Goal: Task Accomplishment & Management: Use online tool/utility

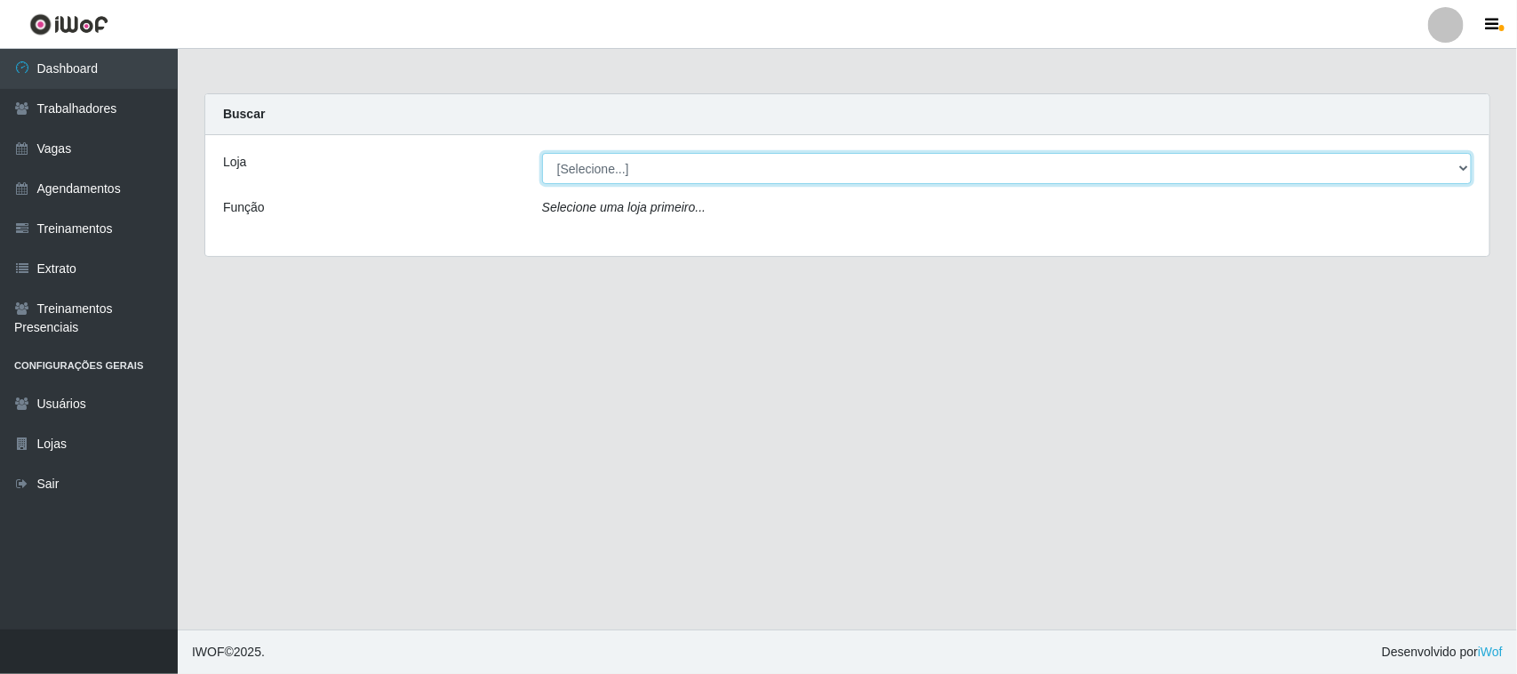
click at [1466, 171] on select "[Selecione...] Nordestão - [GEOGRAPHIC_DATA]" at bounding box center [1006, 168] width 929 height 31
select select "420"
click at [542, 153] on select "[Selecione...] Nordestão - [GEOGRAPHIC_DATA]" at bounding box center [1006, 168] width 929 height 31
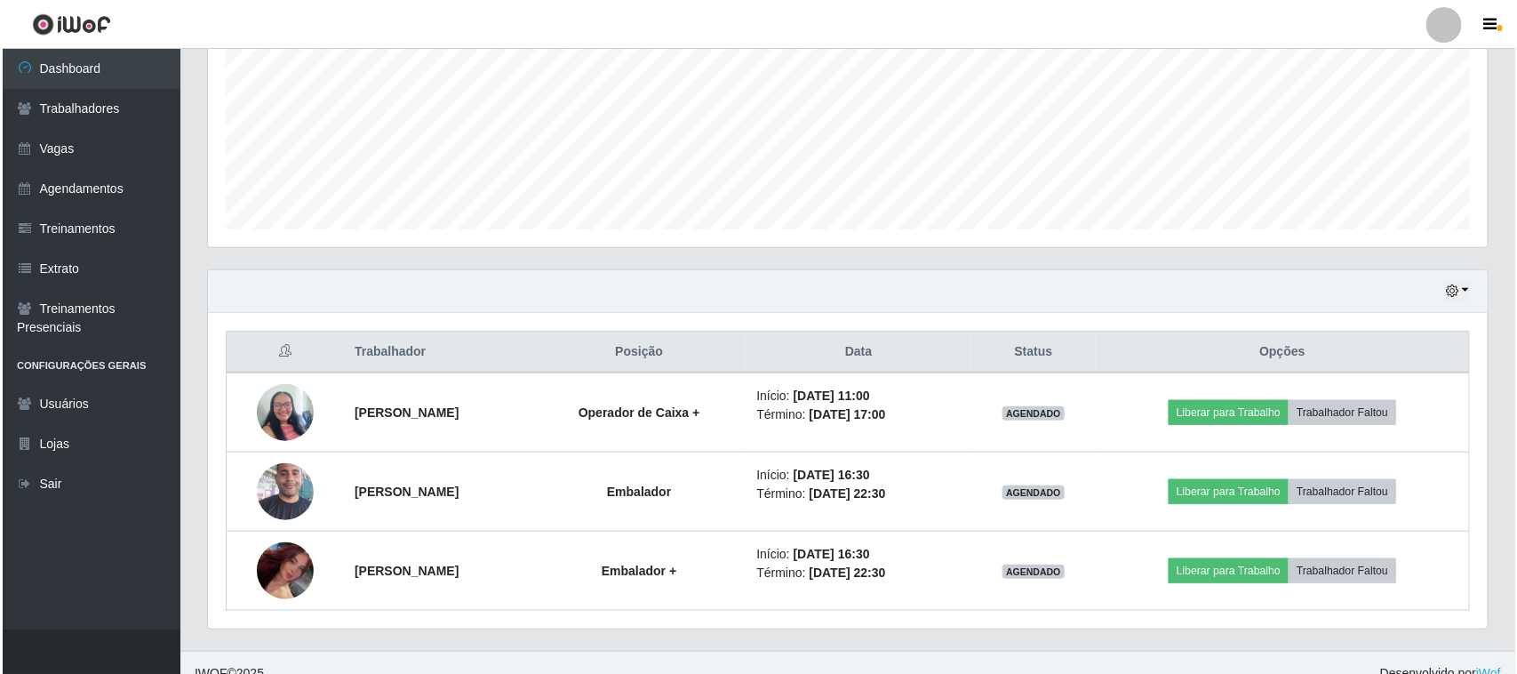
scroll to position [429, 0]
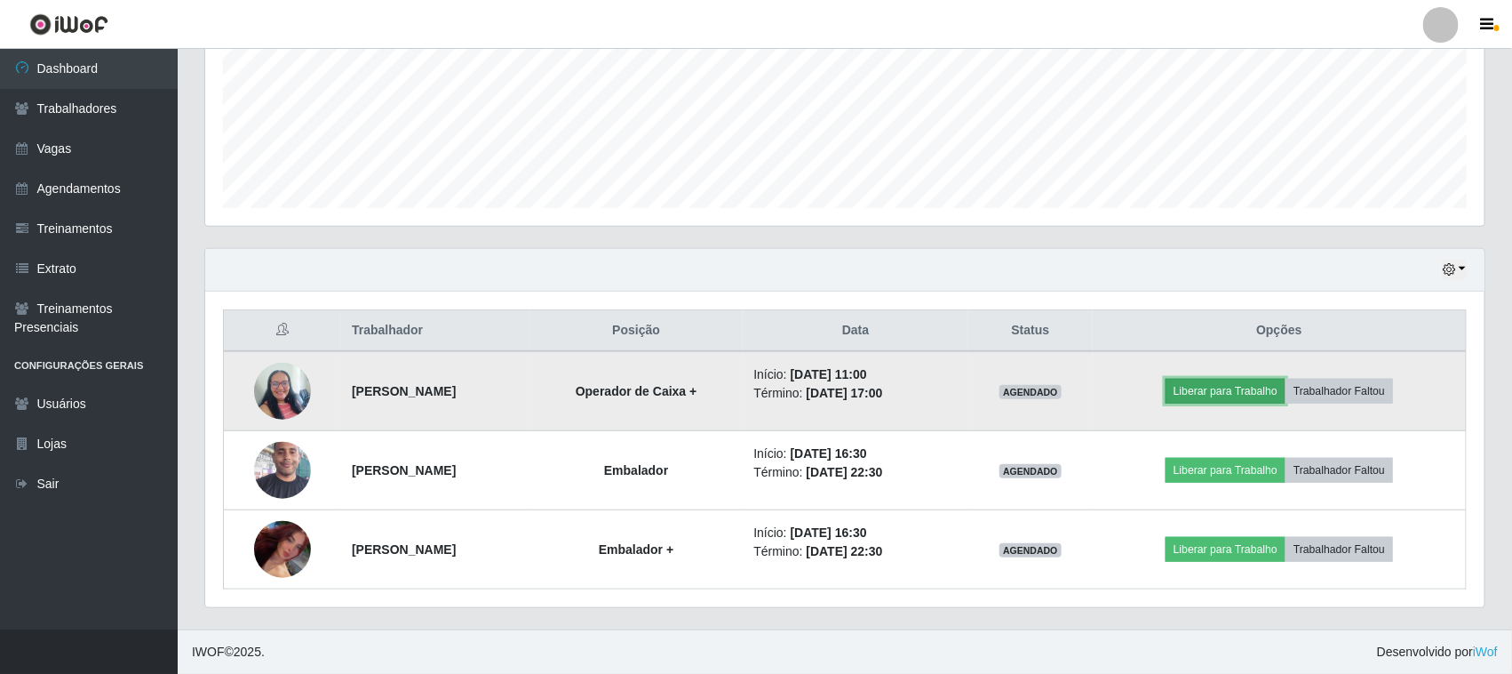
click at [1285, 379] on button "Liberar para Trabalho" at bounding box center [1226, 391] width 120 height 25
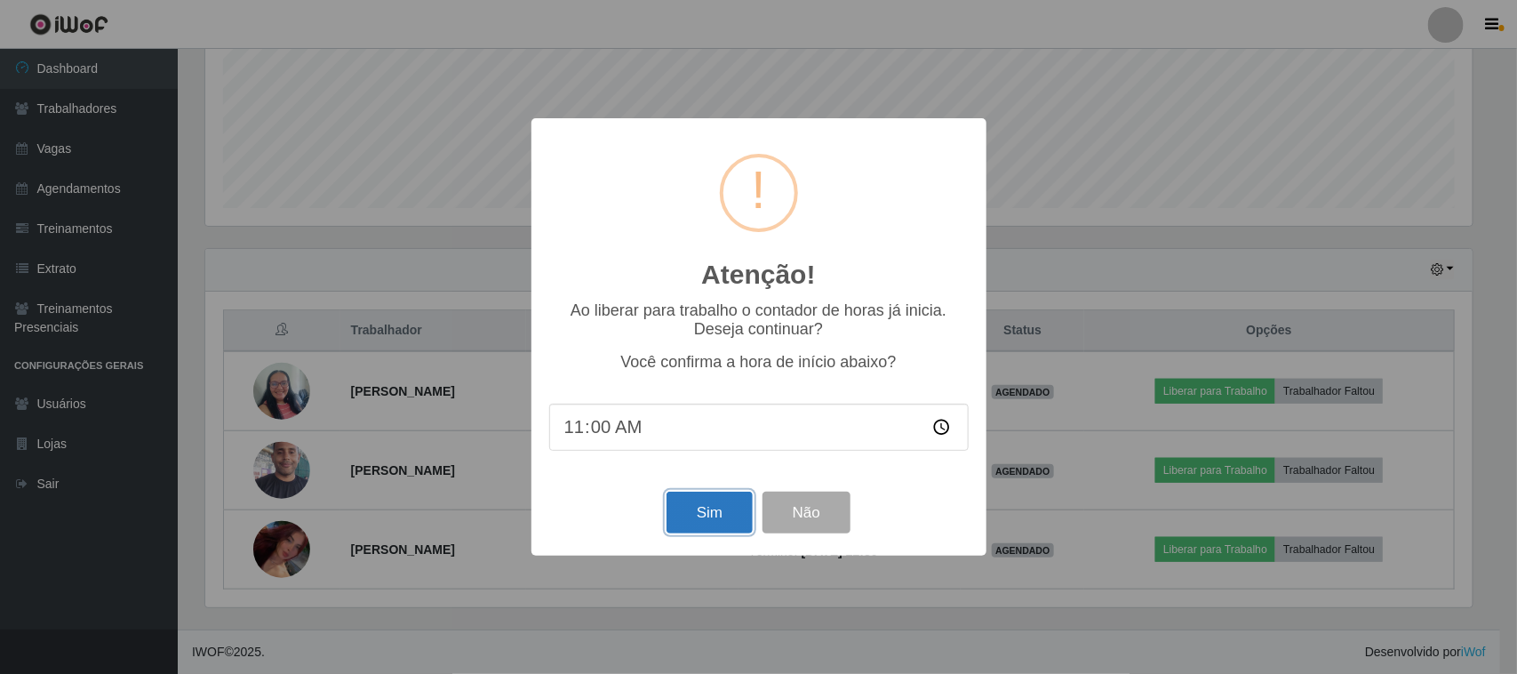
click at [702, 514] on button "Sim" at bounding box center [709, 512] width 86 height 42
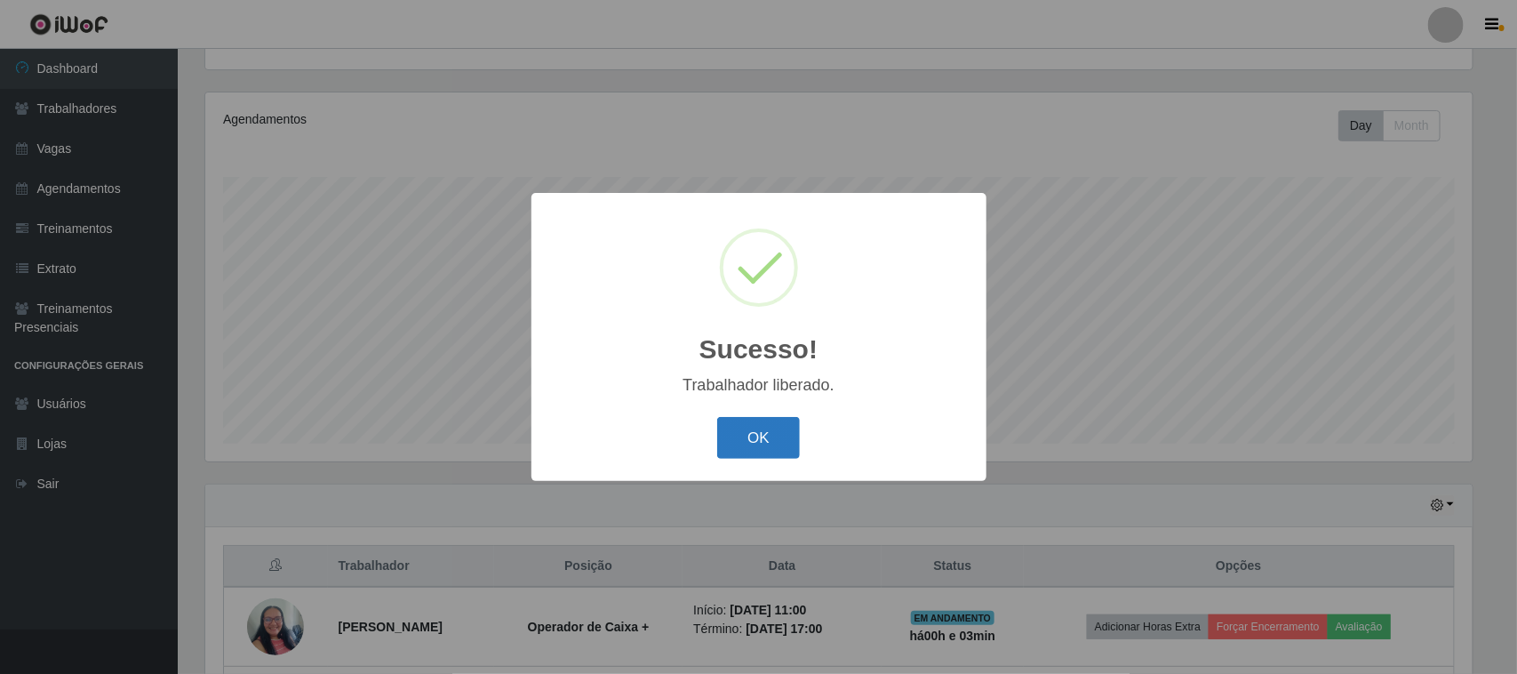
click at [773, 433] on button "OK" at bounding box center [758, 438] width 83 height 42
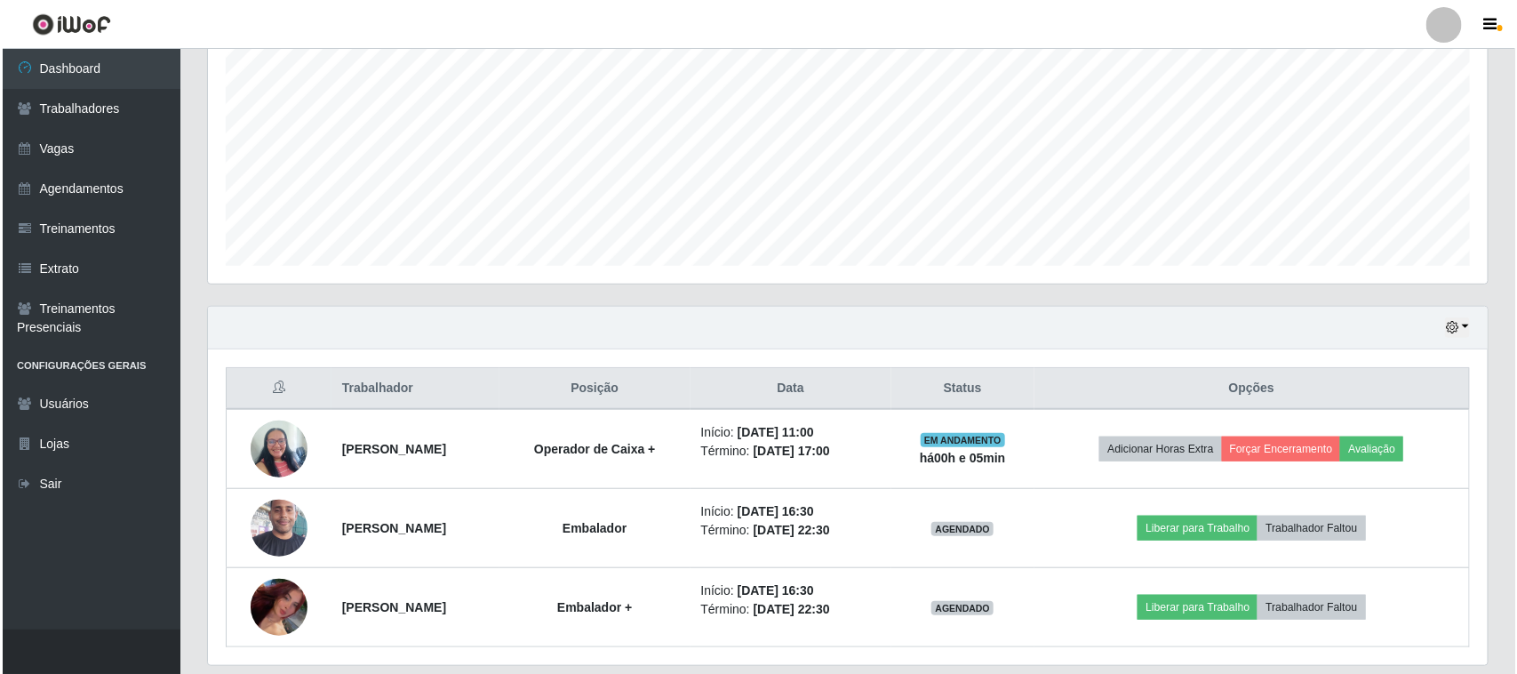
scroll to position [429, 0]
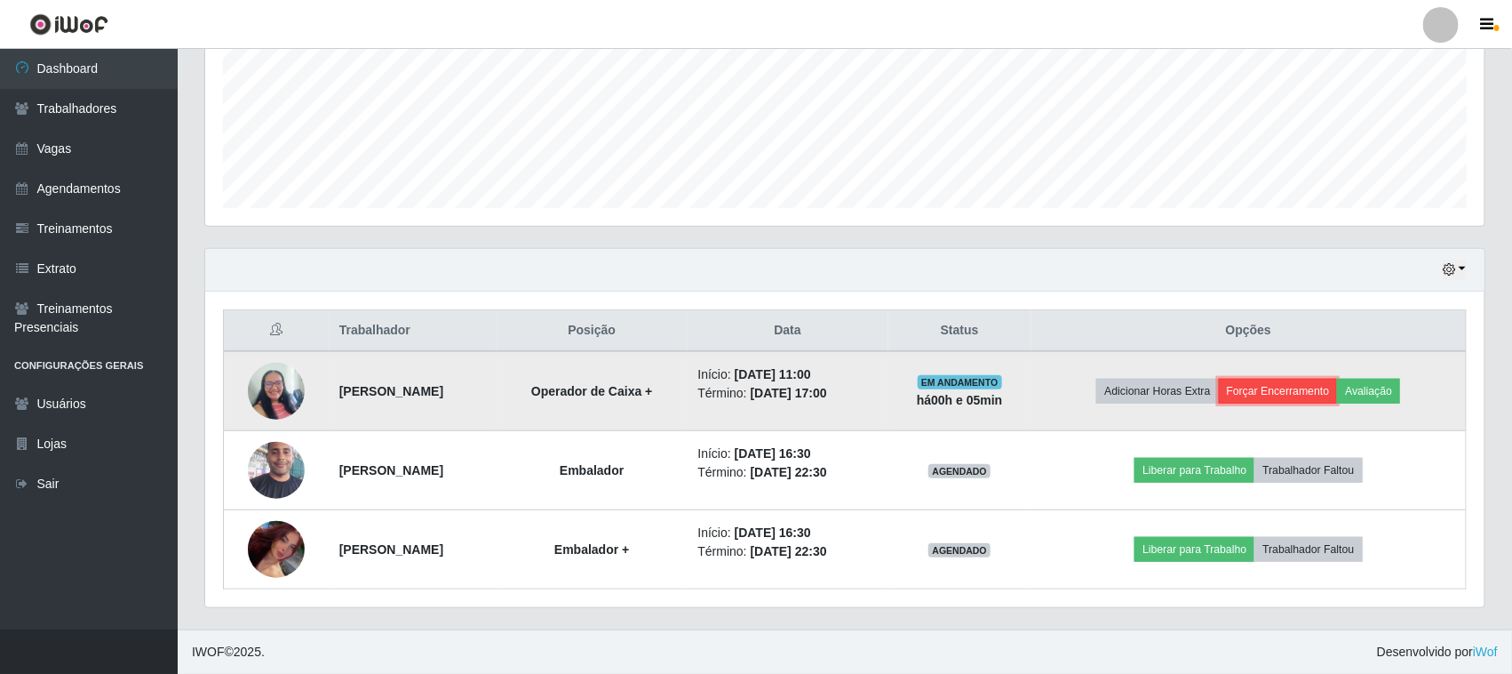
click at [1338, 394] on button "Forçar Encerramento" at bounding box center [1278, 391] width 119 height 25
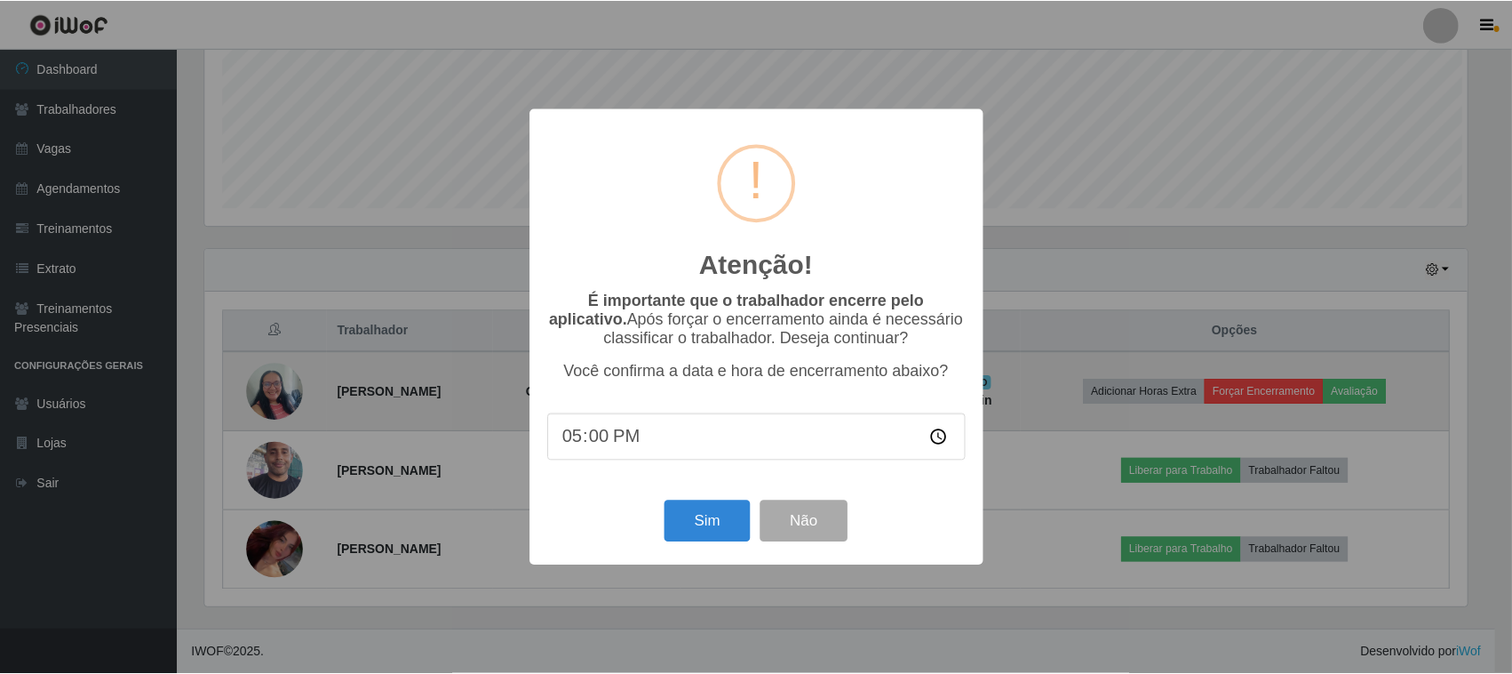
scroll to position [370, 1267]
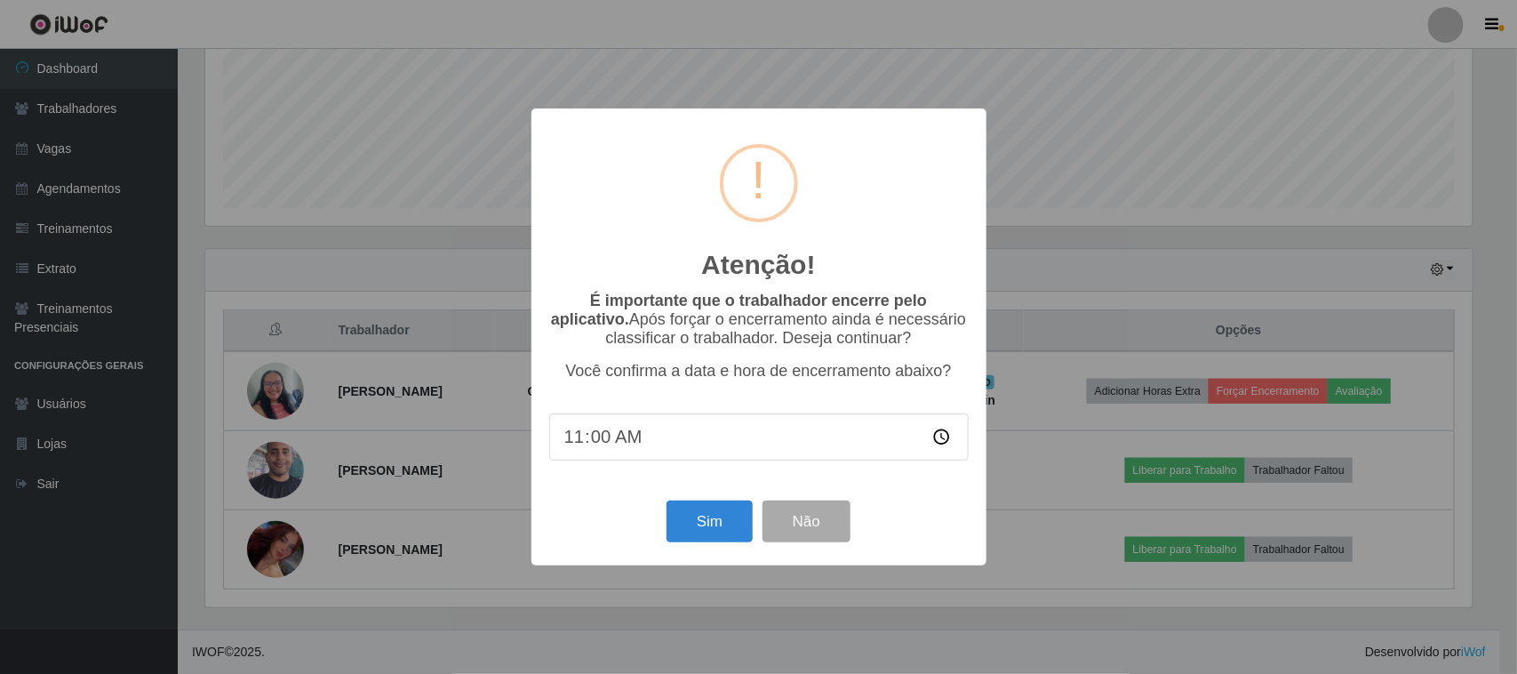
type input "11:05"
click at [718, 533] on button "Sim" at bounding box center [709, 521] width 86 height 42
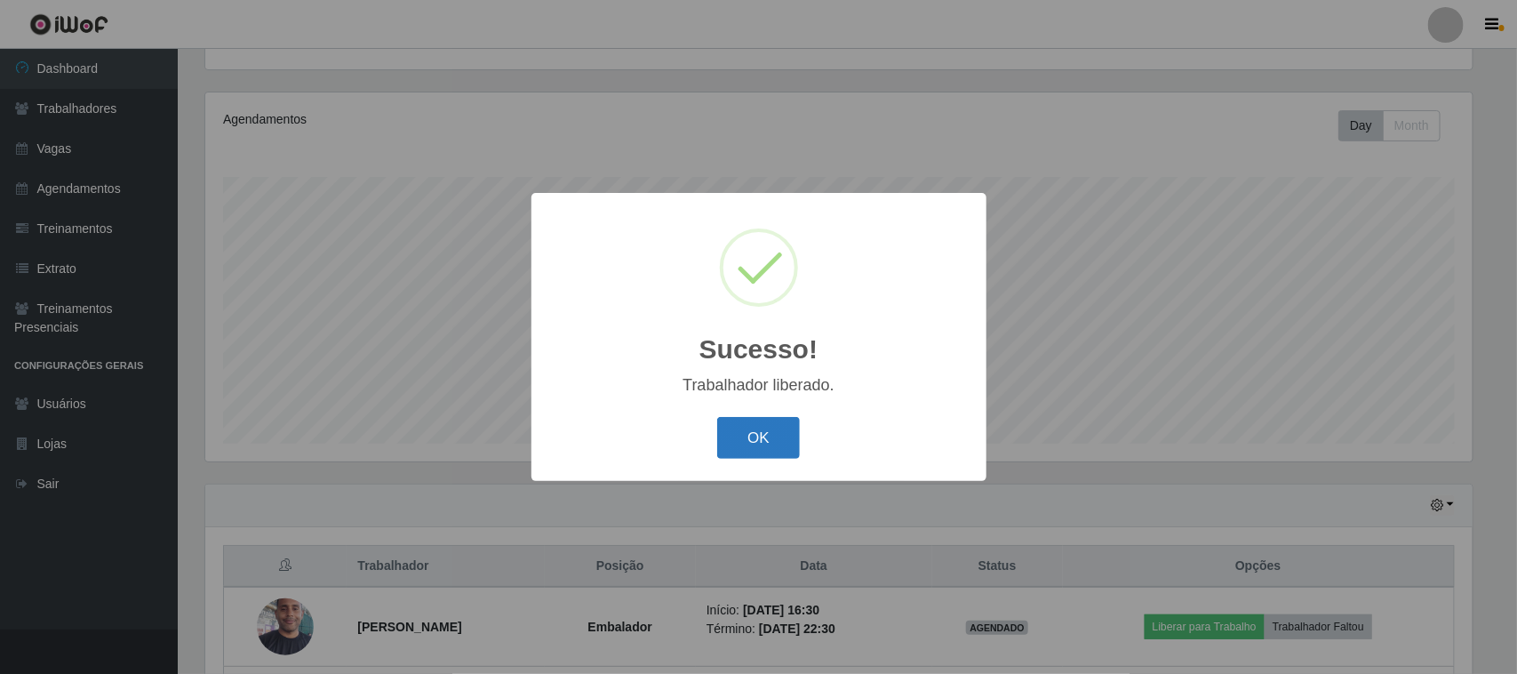
click at [761, 436] on button "OK" at bounding box center [758, 438] width 83 height 42
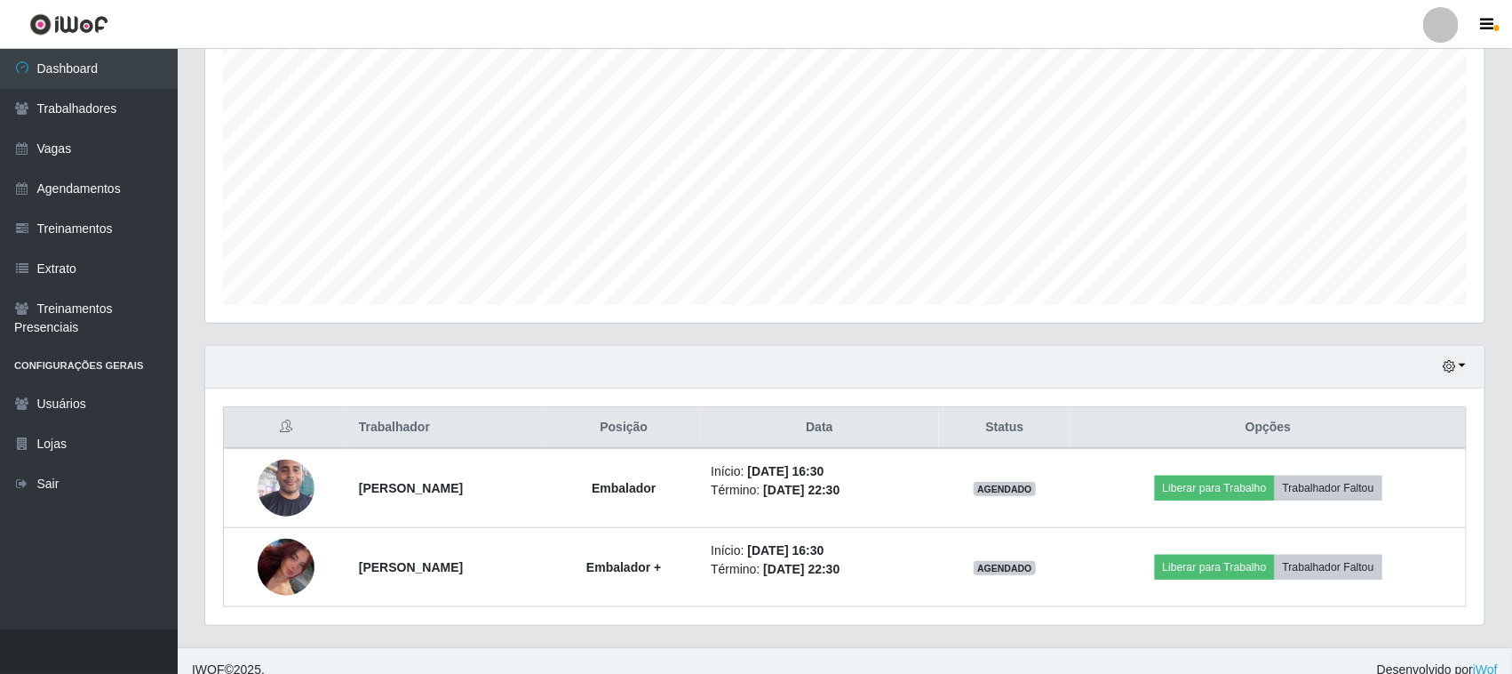
scroll to position [349, 0]
